Goal: Navigation & Orientation: Find specific page/section

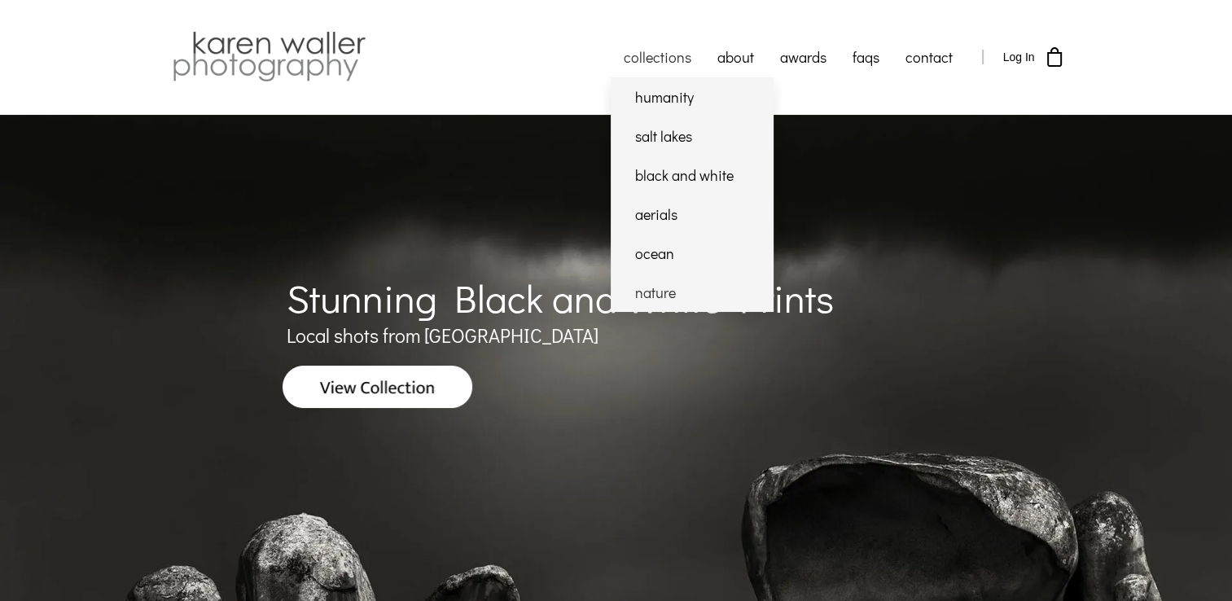
click at [665, 292] on link "nature" at bounding box center [692, 292] width 163 height 39
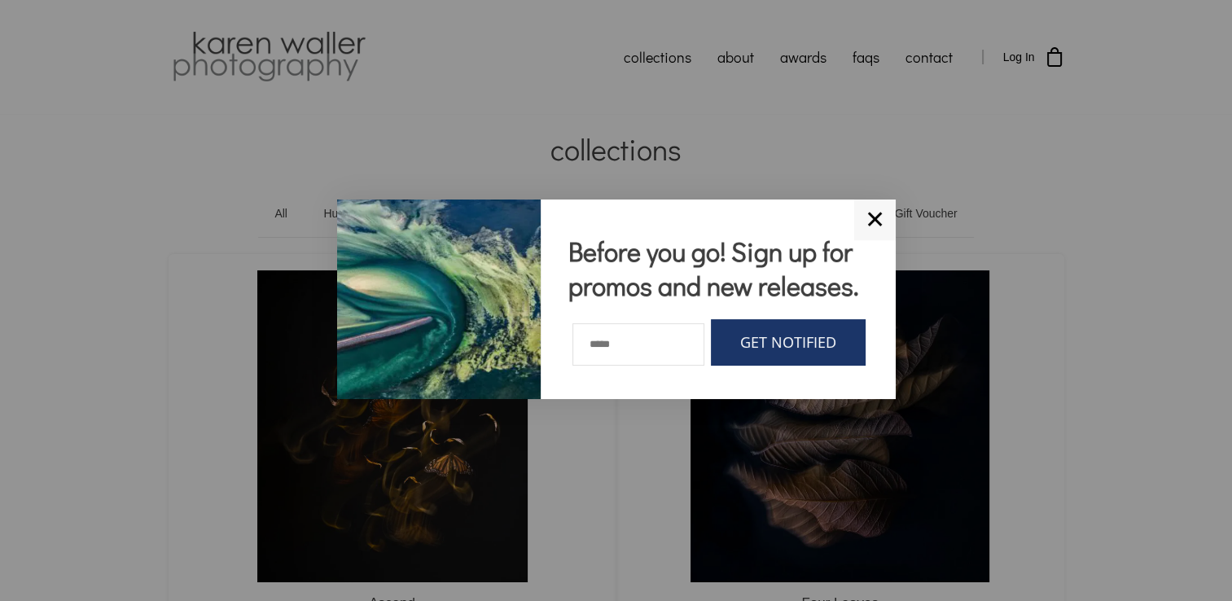
click at [875, 220] on link "✕" at bounding box center [875, 220] width 42 height 41
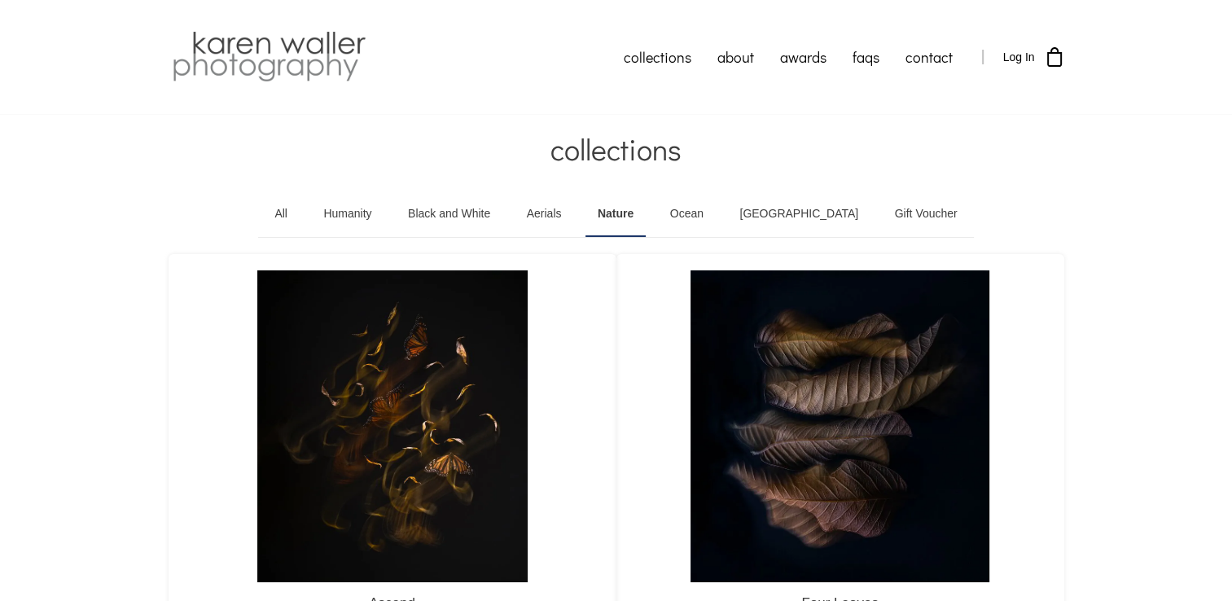
click at [468, 212] on link "Black and White" at bounding box center [449, 214] width 107 height 46
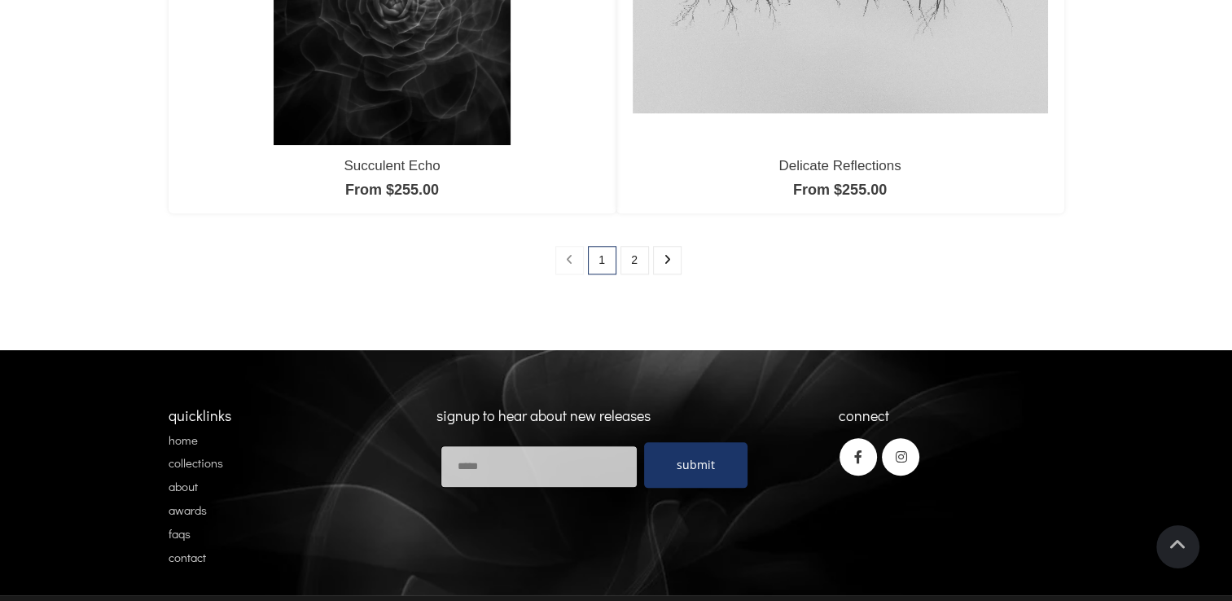
scroll to position [1629, 0]
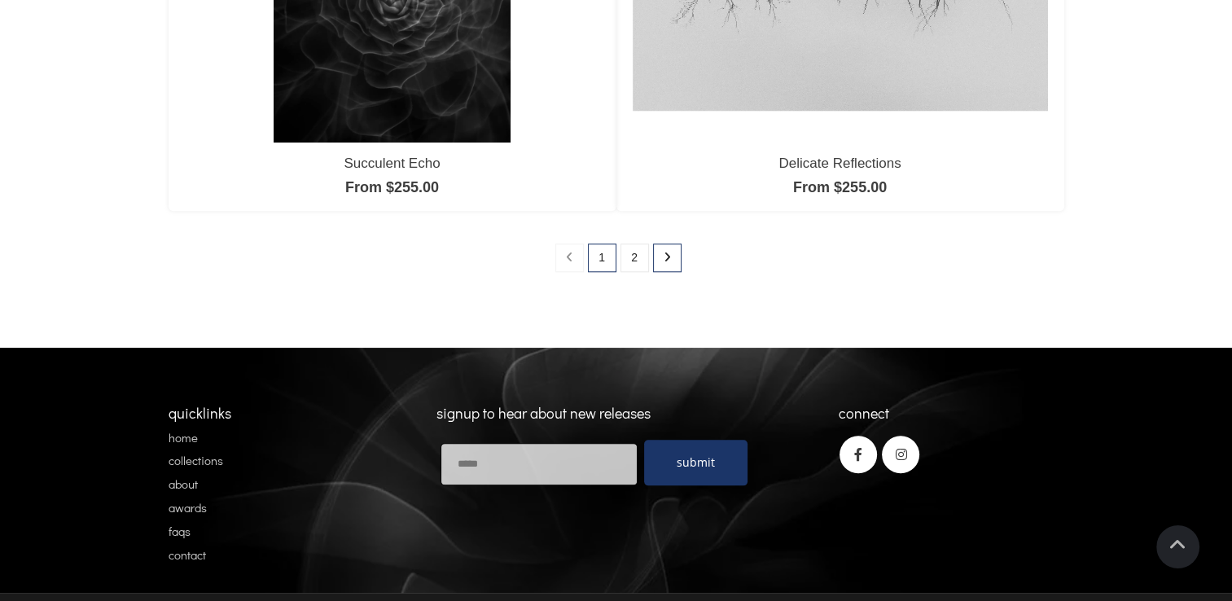
click at [666, 252] on icon at bounding box center [667, 257] width 7 height 11
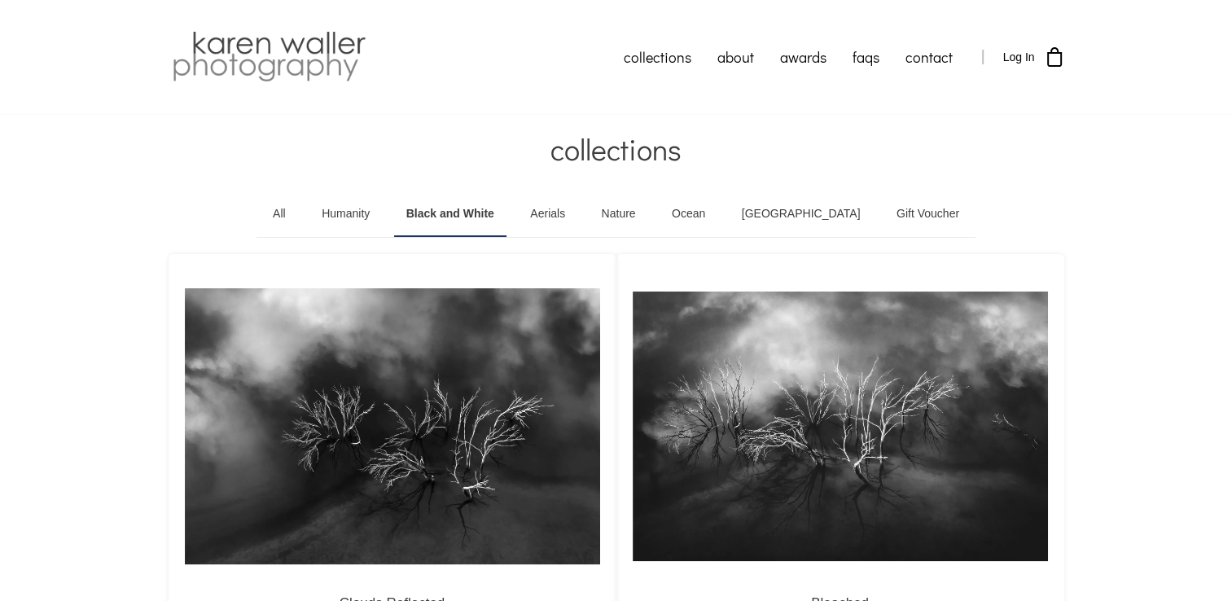
click at [644, 215] on link "Nature" at bounding box center [619, 214] width 59 height 46
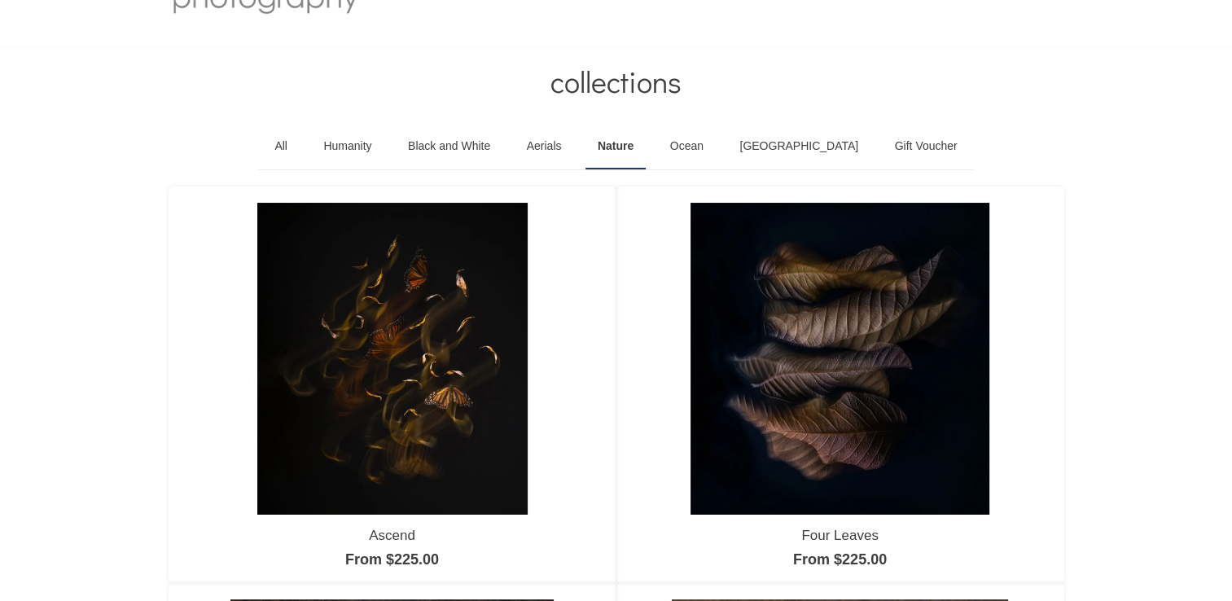
scroll to position [81, 0]
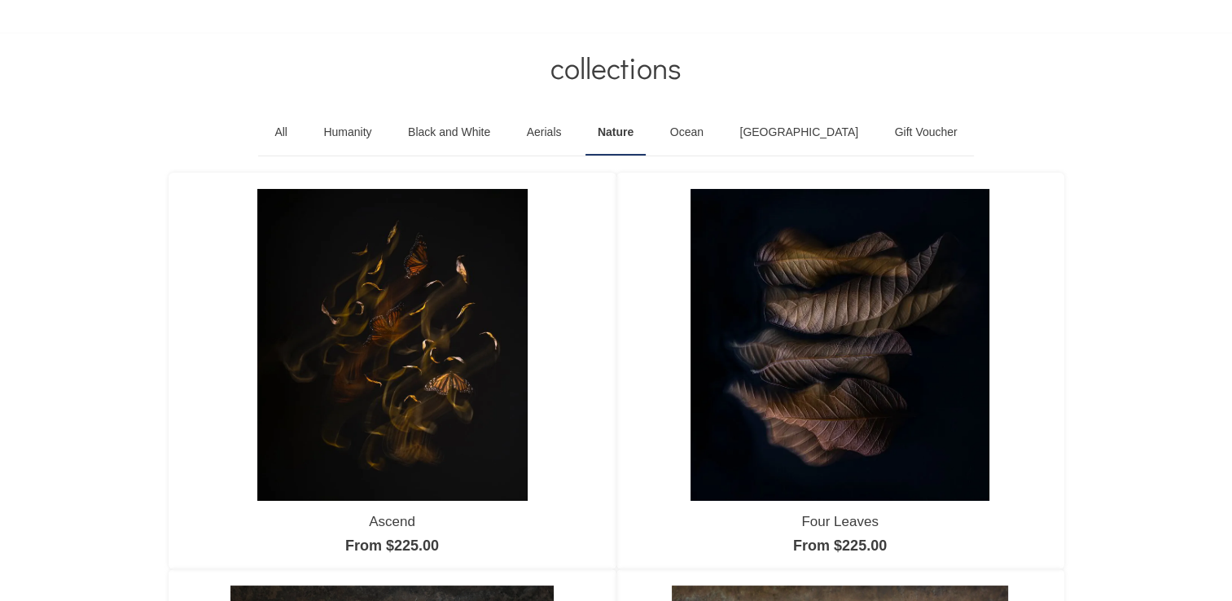
click at [450, 130] on link "Black and White" at bounding box center [449, 133] width 107 height 46
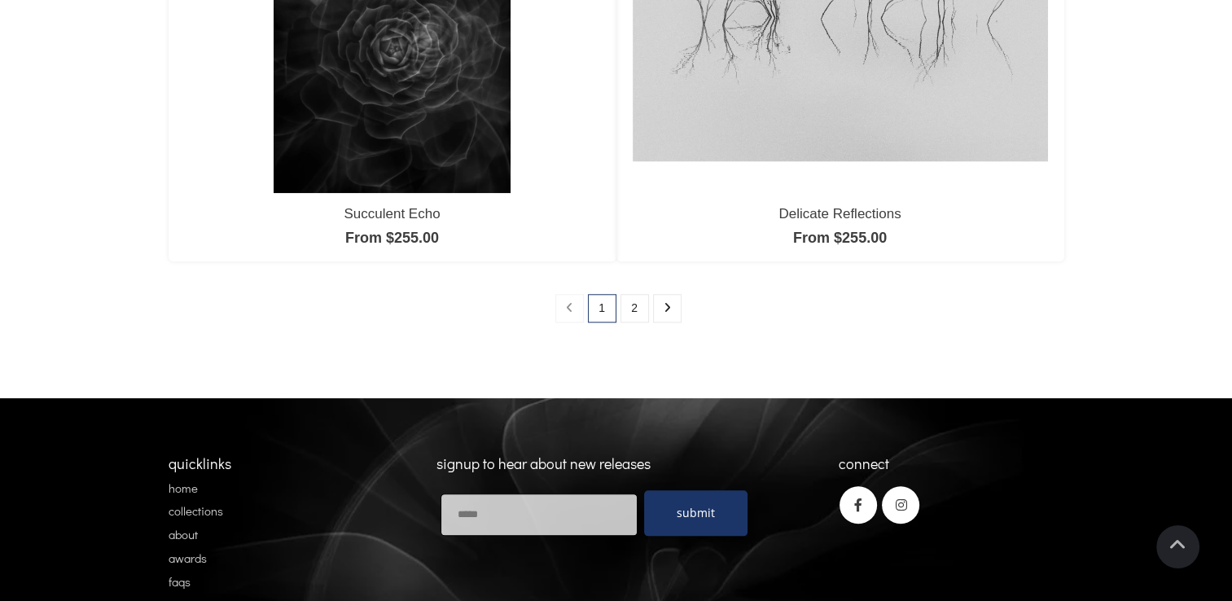
scroll to position [1629, 0]
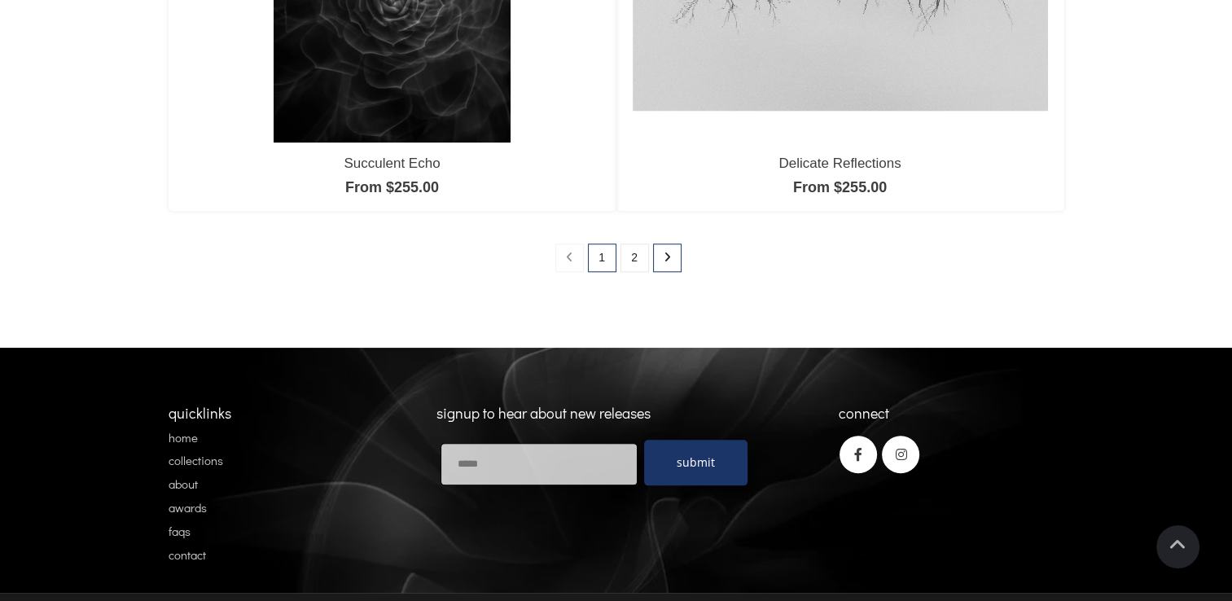
click at [660, 254] on link at bounding box center [667, 258] width 29 height 29
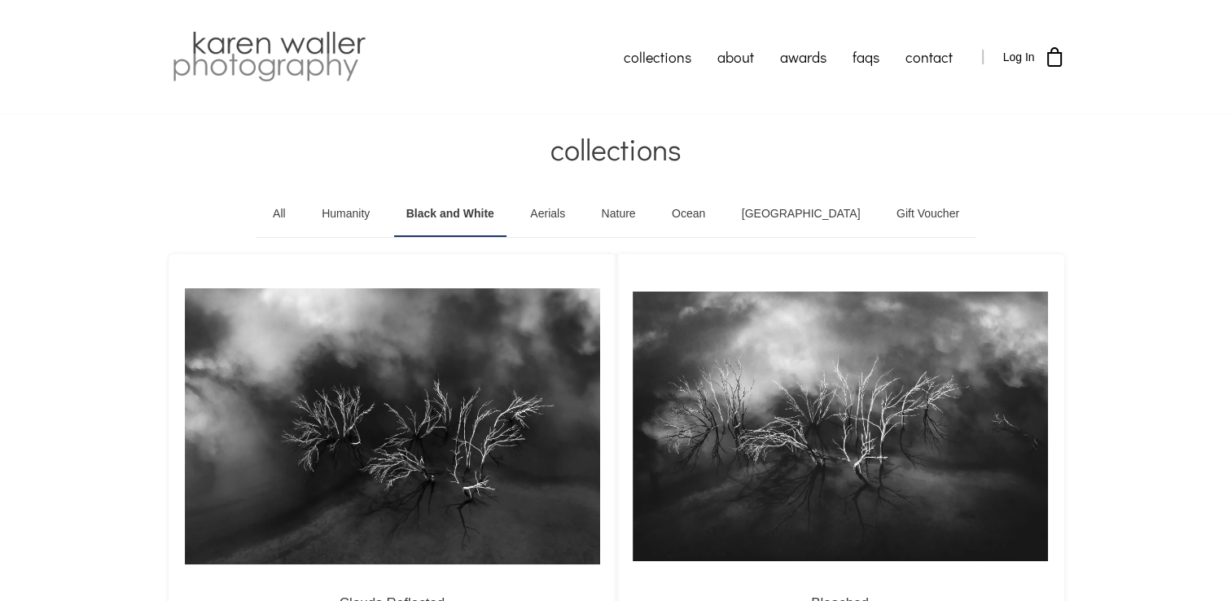
click at [648, 209] on link "Nature" at bounding box center [619, 214] width 59 height 46
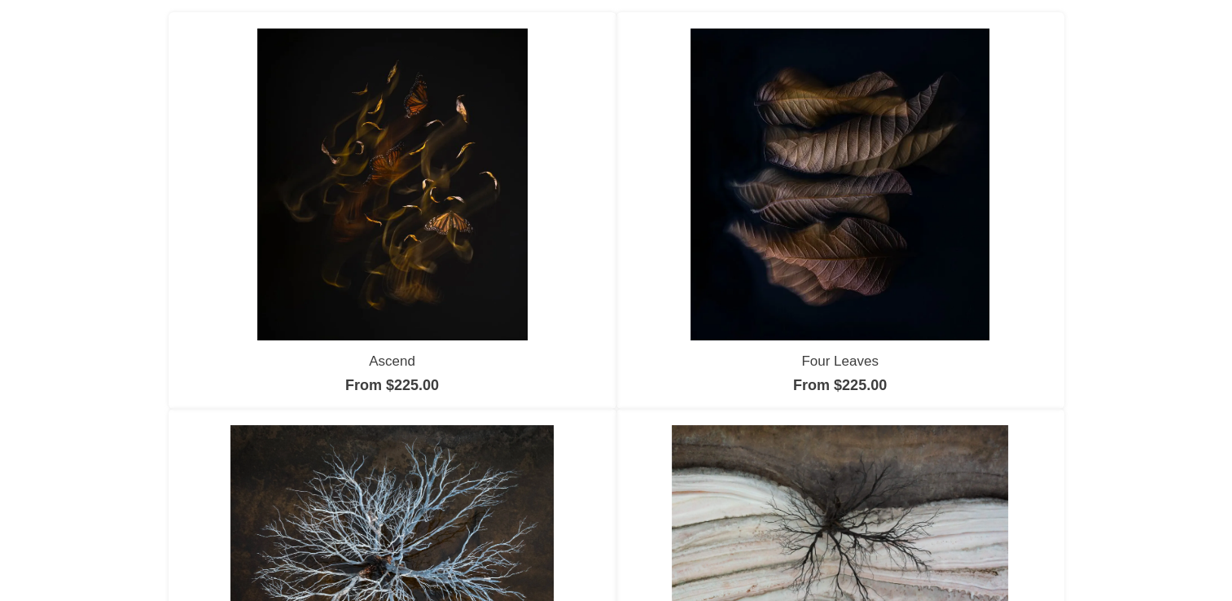
scroll to position [163, 0]
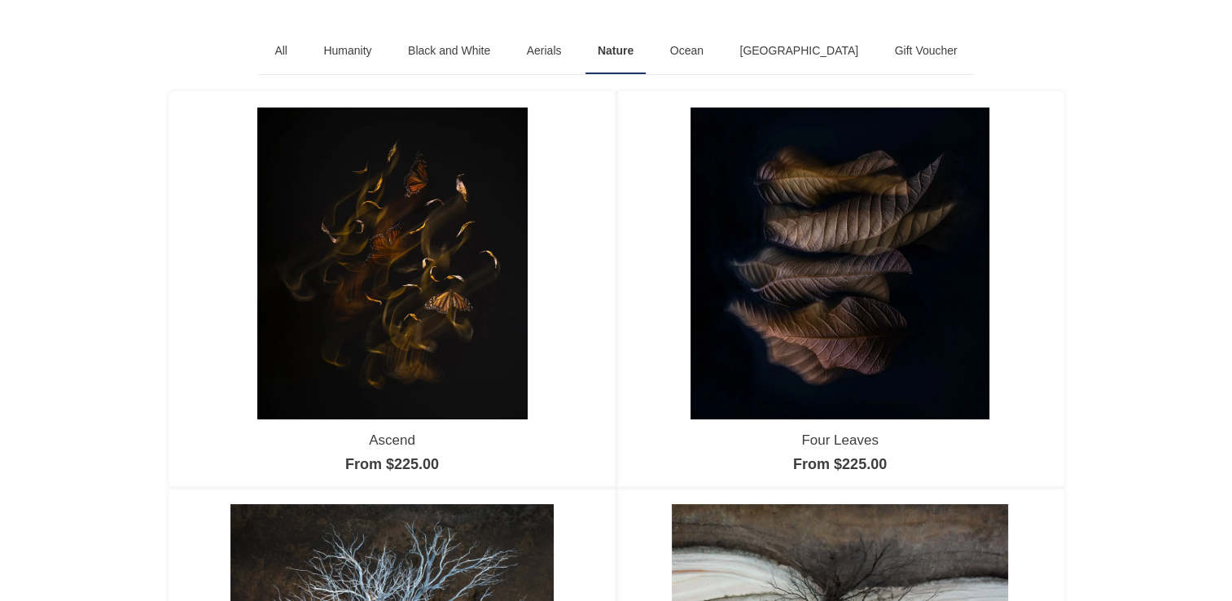
click at [871, 303] on img at bounding box center [840, 263] width 299 height 311
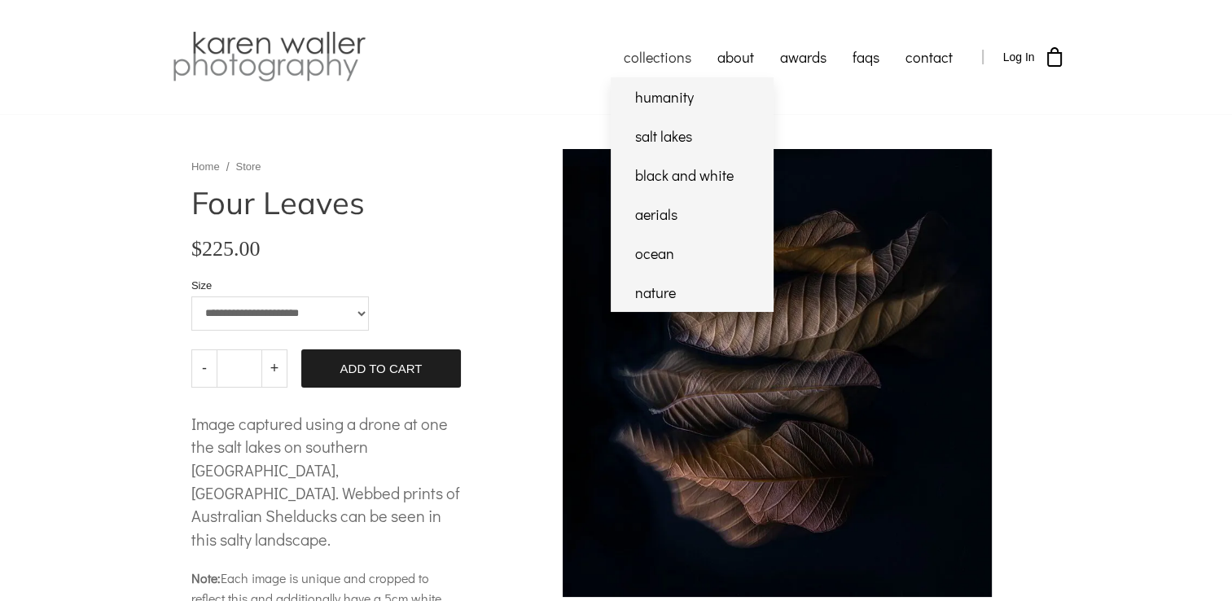
click at [655, 57] on link "collections" at bounding box center [658, 57] width 94 height 41
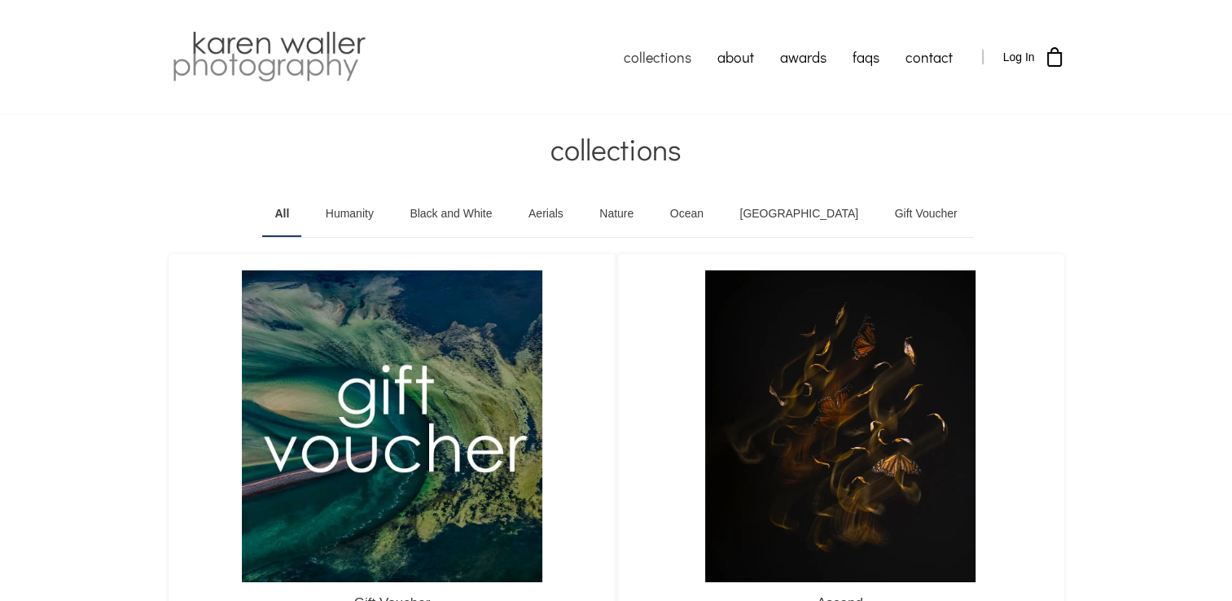
click at [481, 207] on link "Black and White" at bounding box center [450, 214] width 107 height 46
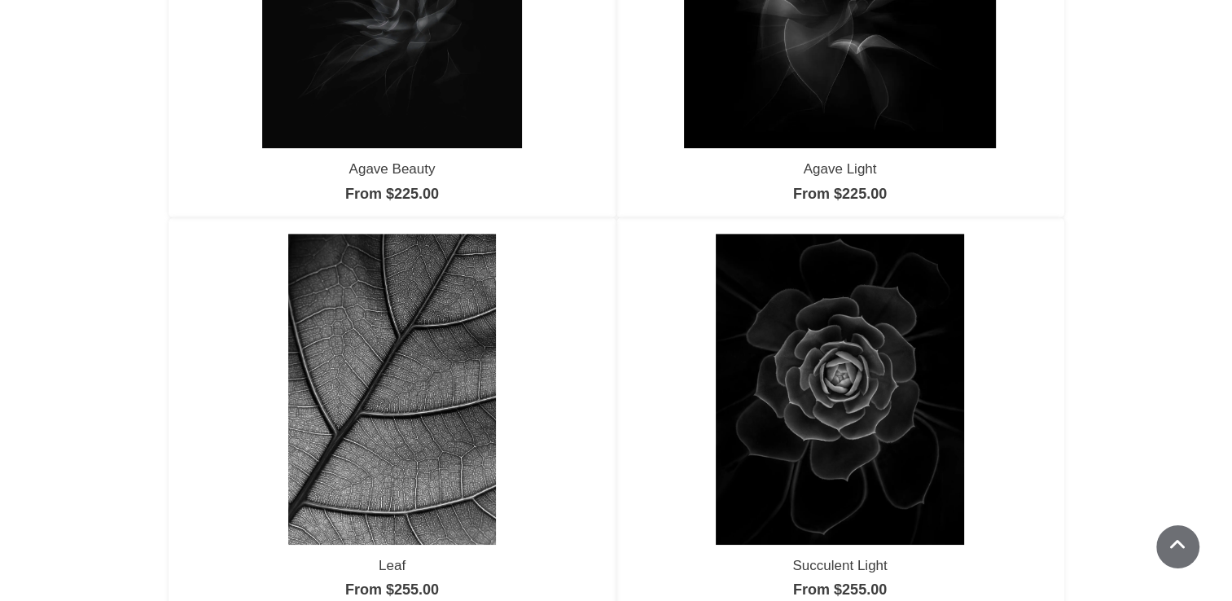
scroll to position [896, 0]
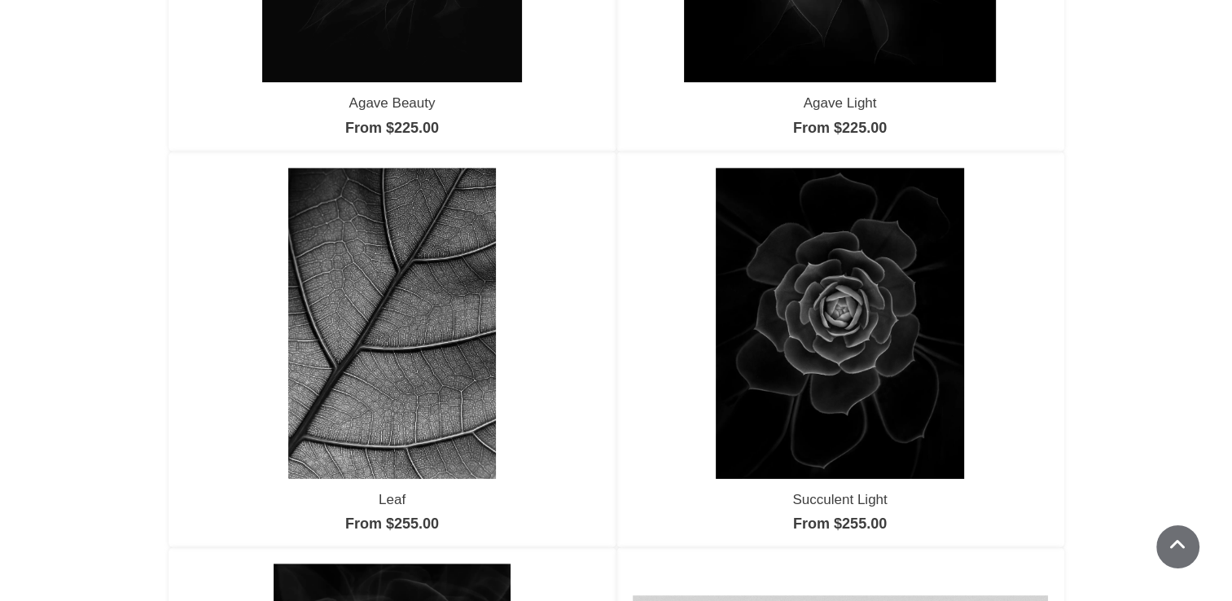
click at [415, 332] on img at bounding box center [392, 323] width 208 height 311
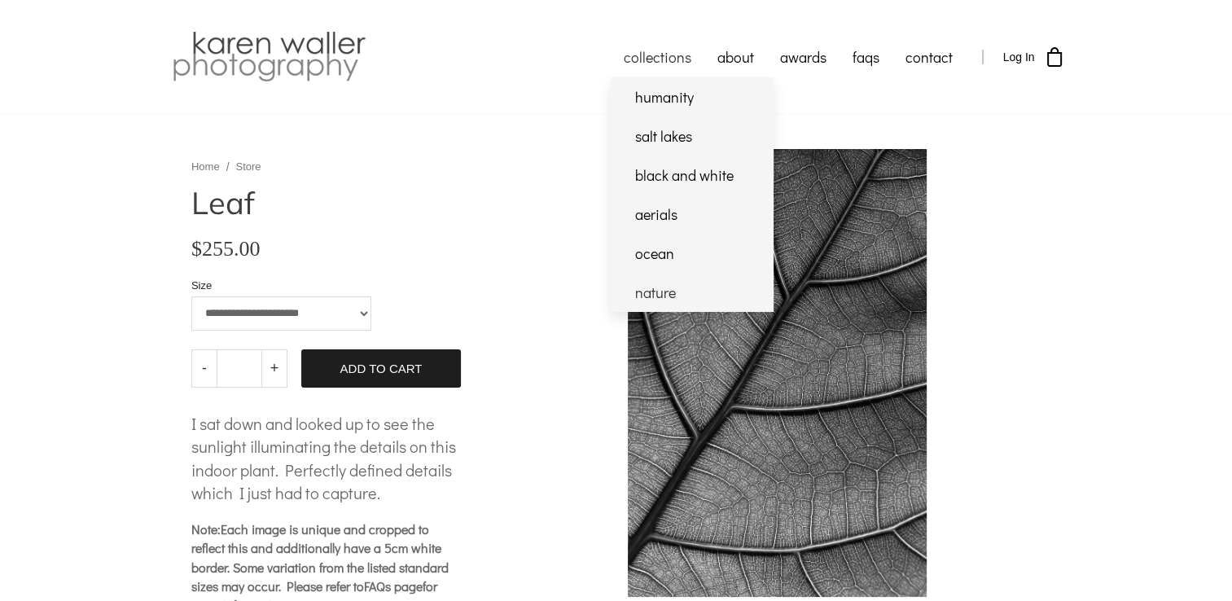
click at [656, 288] on link "nature" at bounding box center [692, 292] width 163 height 39
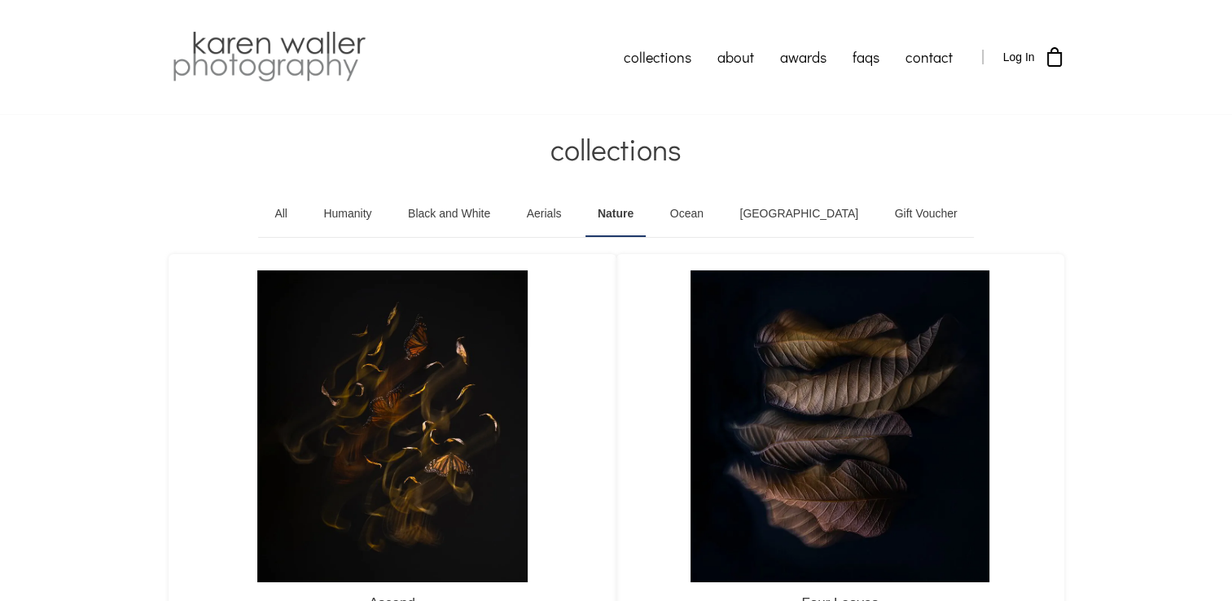
click at [847, 402] on img at bounding box center [840, 425] width 299 height 311
